Goal: Transaction & Acquisition: Purchase product/service

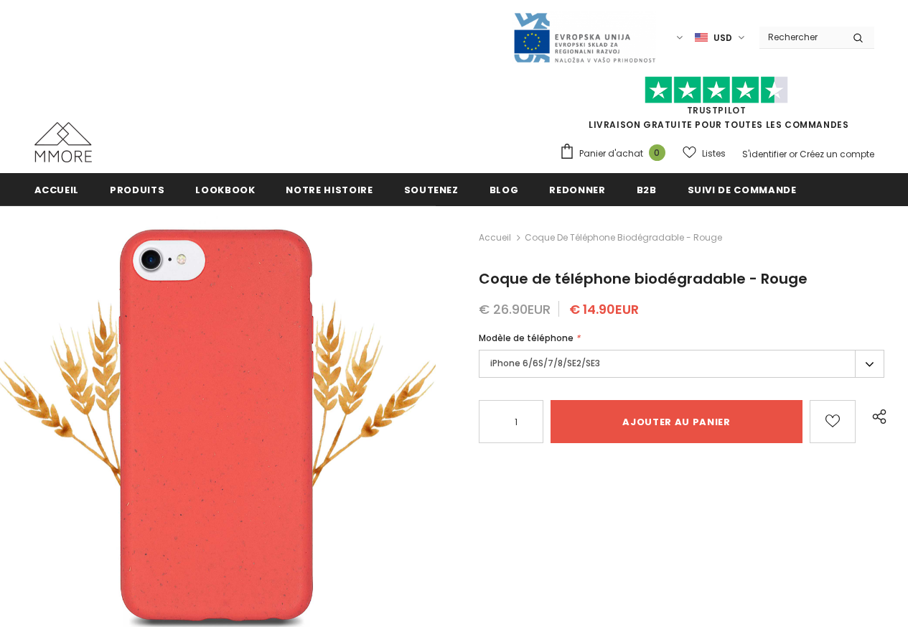
type input "Add to cart"
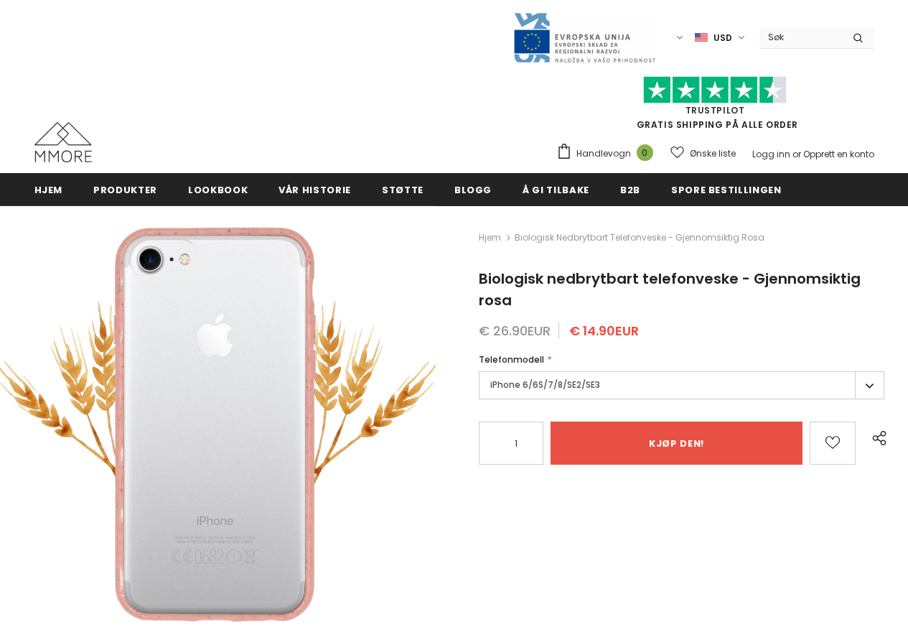
type input "Add to cart"
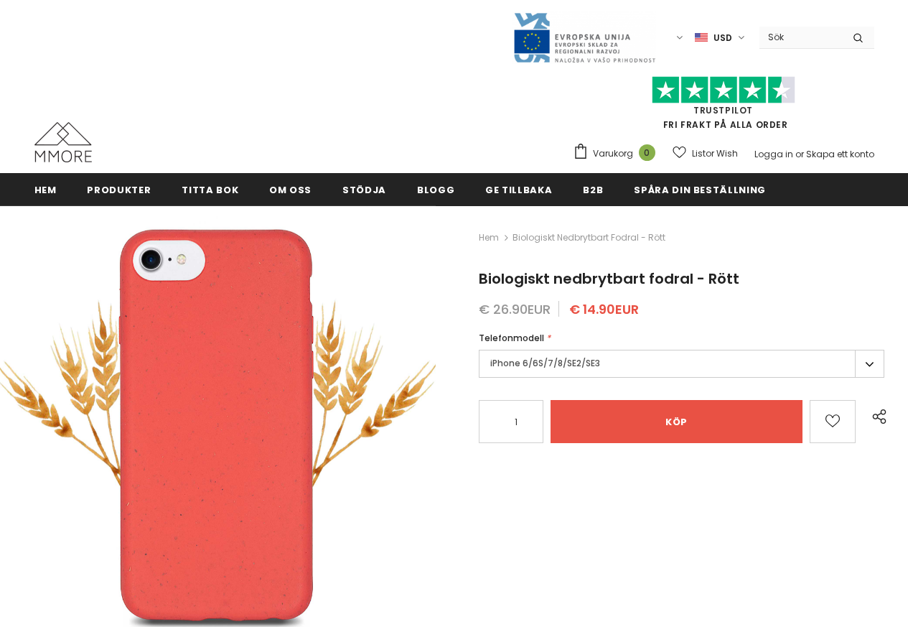
type input "Add to cart"
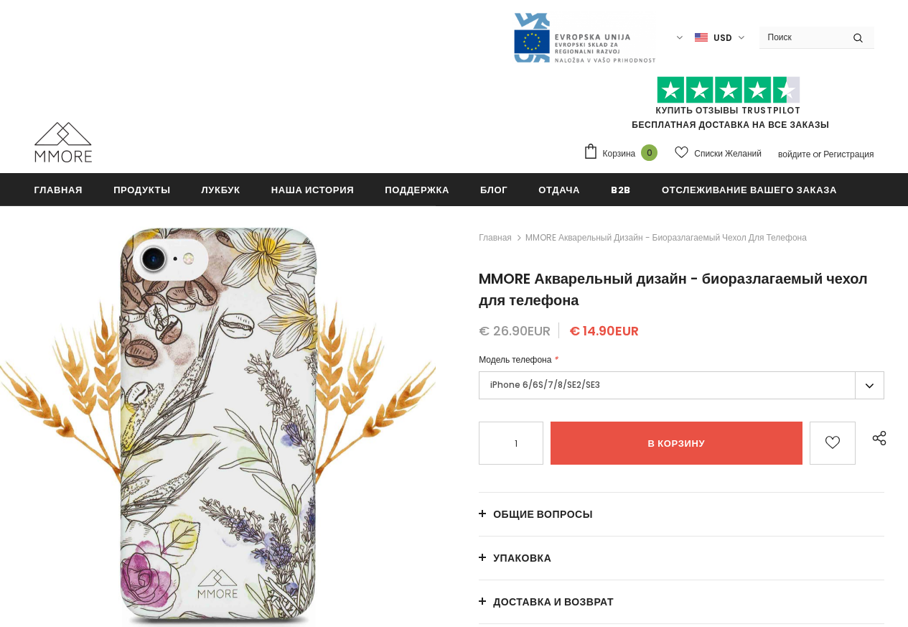
type input "Add to cart"
